Goal: Transaction & Acquisition: Subscribe to service/newsletter

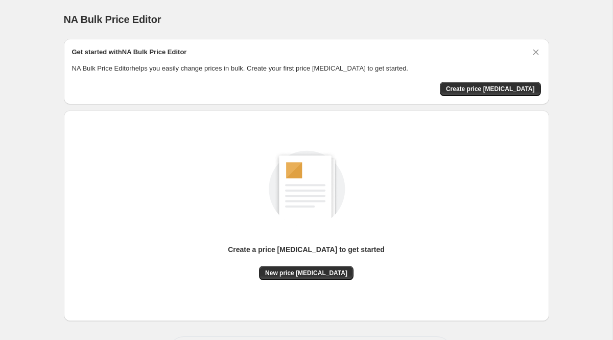
click at [2, 201] on div "NA Bulk Price Editor. This page is ready NA Bulk Price Editor Get started with …" at bounding box center [306, 191] width 613 height 383
click at [5, 183] on div "NA Bulk Price Editor. This page is ready NA Bulk Price Editor Get started with …" at bounding box center [306, 191] width 613 height 383
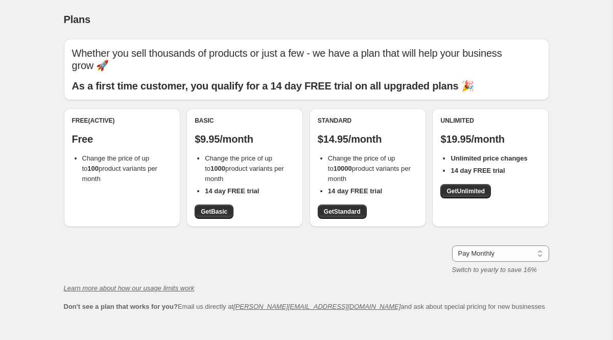
click at [254, 245] on div "Pay Monthly Pay Yearly (Save 16%) Pay Monthly Switch to yearly to save 16%" at bounding box center [306, 260] width 485 height 30
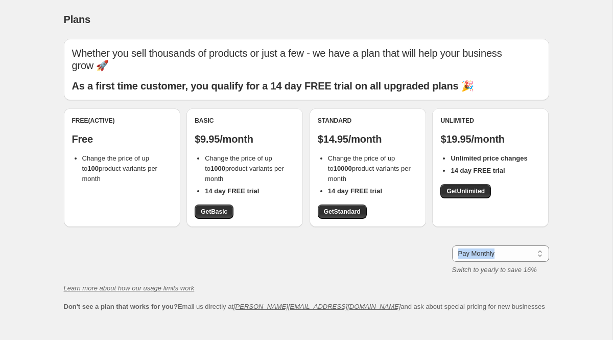
click at [259, 283] on div "Learn more about how our usage limits work" at bounding box center [306, 288] width 485 height 10
